Goal: Task Accomplishment & Management: Manage account settings

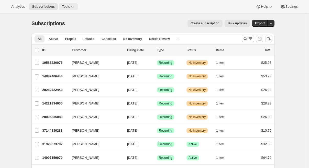
click at [68, 8] on span "Tools" at bounding box center [66, 7] width 8 height 4
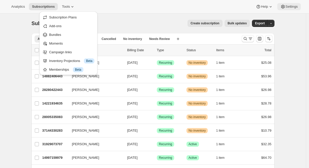
click at [287, 6] on span "Settings" at bounding box center [291, 7] width 12 height 4
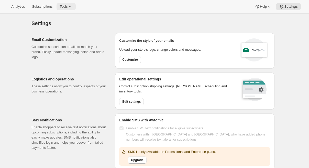
click at [73, 5] on icon at bounding box center [69, 6] width 5 height 5
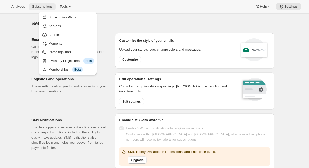
click at [43, 9] on button "Subscriptions" at bounding box center [42, 6] width 27 height 7
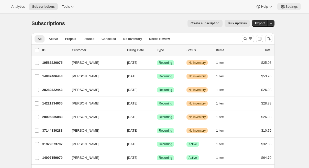
click at [291, 8] on span "Settings" at bounding box center [291, 7] width 12 height 4
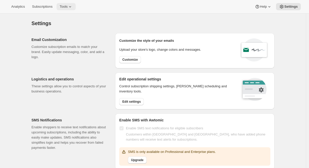
click at [73, 7] on icon at bounding box center [69, 6] width 5 height 5
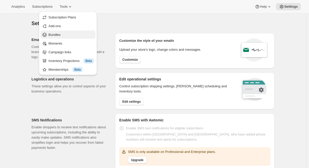
click at [66, 33] on span "Bundles" at bounding box center [71, 34] width 45 height 5
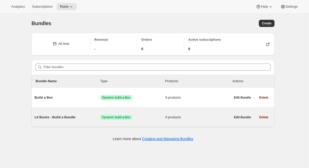
click at [76, 116] on span "Lil Bucks - Build a Bundle" at bounding box center [66, 116] width 65 height 5
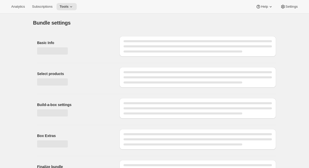
type input "Lil Bucks - Build a Bundle"
radio input "true"
